Goal: Information Seeking & Learning: Learn about a topic

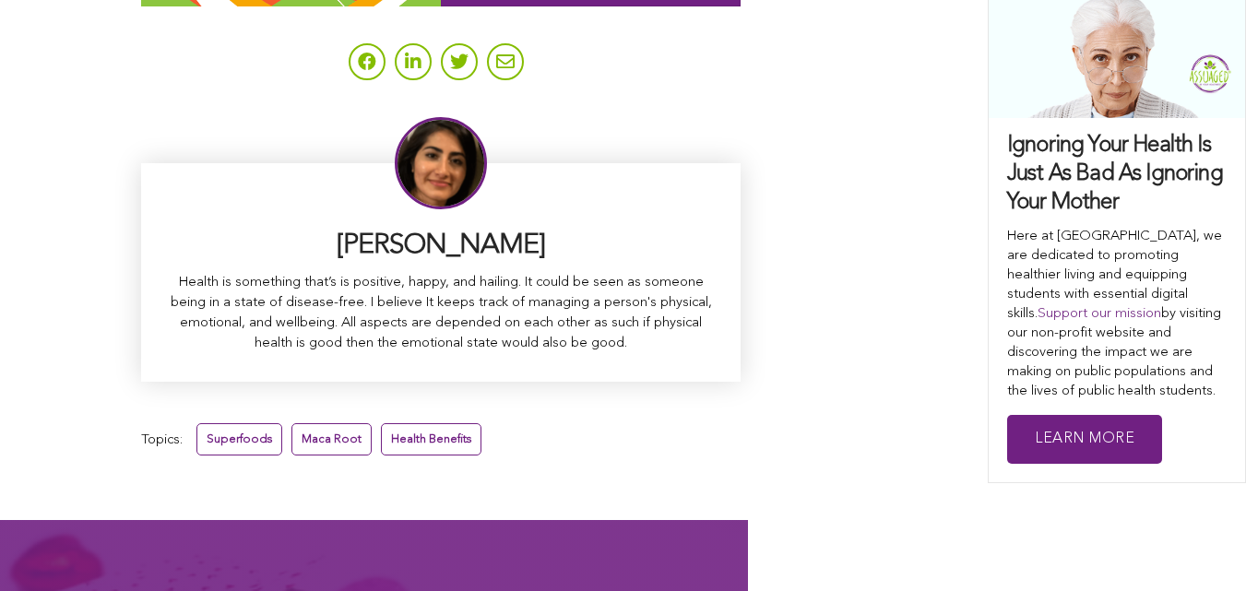
scroll to position [12133, 0]
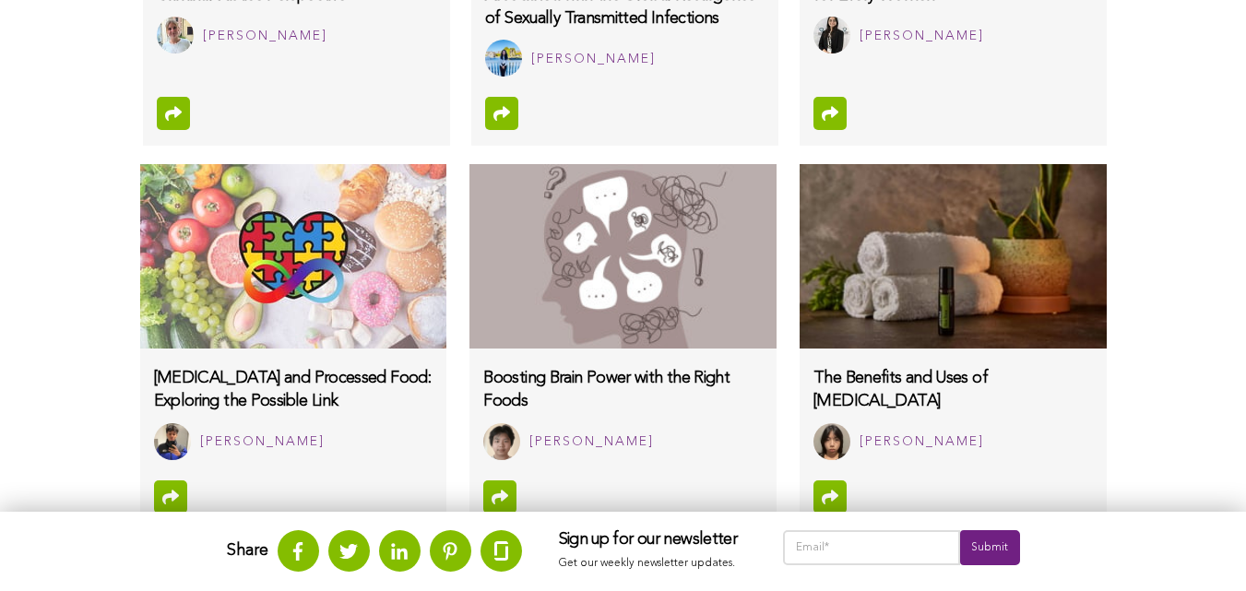
scroll to position [1678, 0]
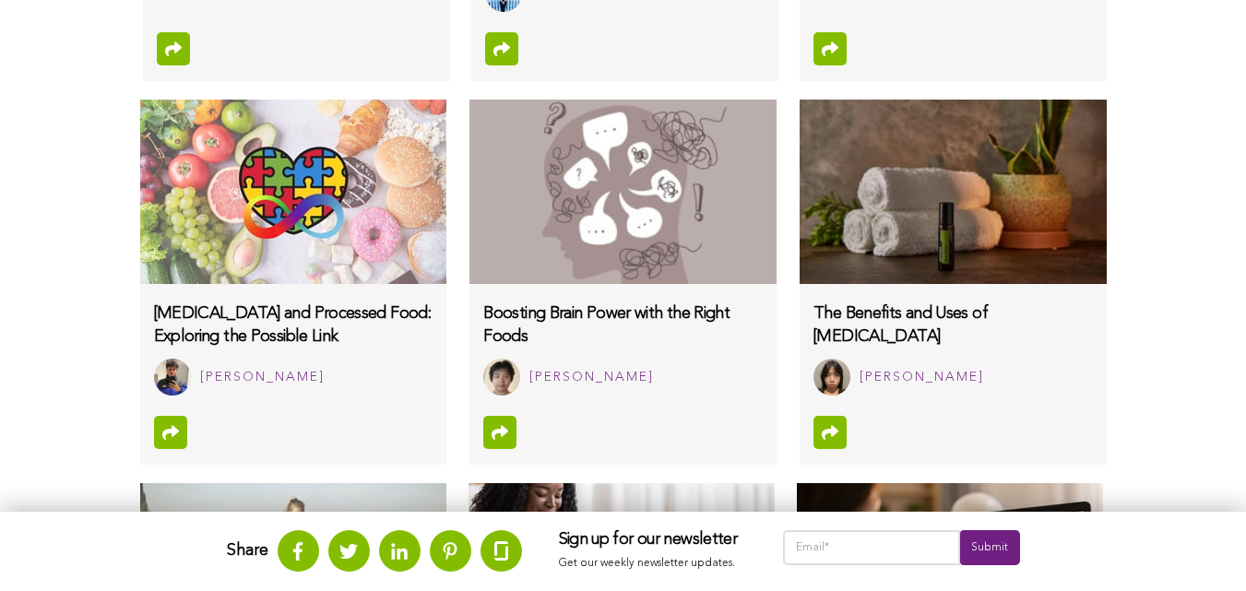
click at [483, 317] on h3 "Boosting Brain Power with the Right Foods" at bounding box center [622, 326] width 279 height 46
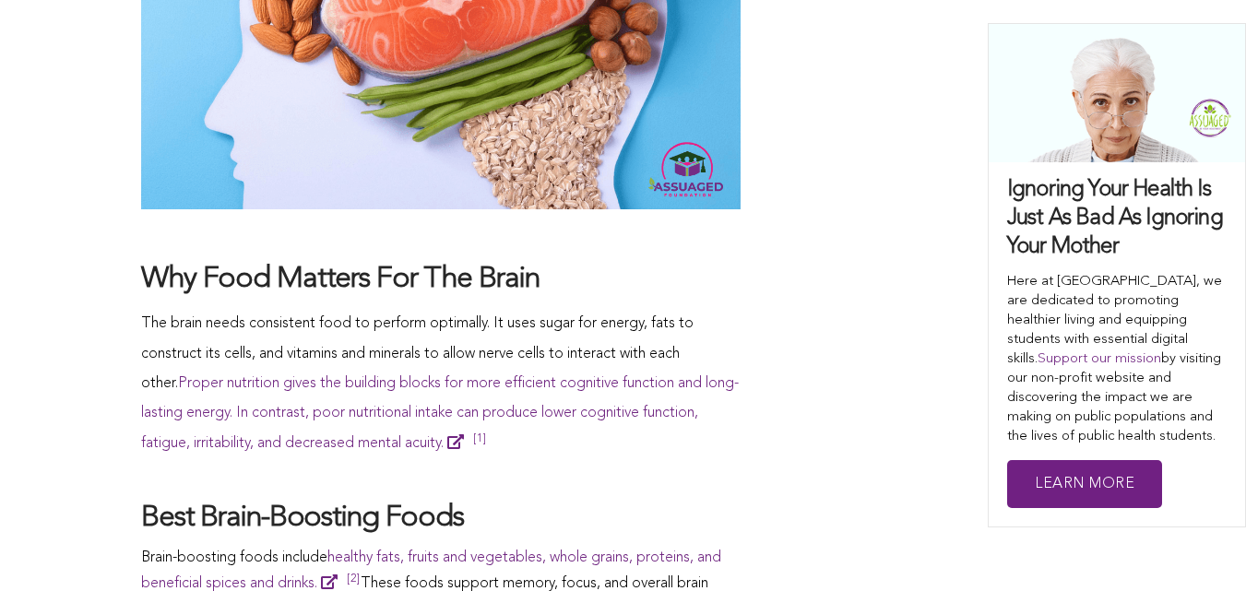
scroll to position [1461, 0]
